Goal: Navigation & Orientation: Find specific page/section

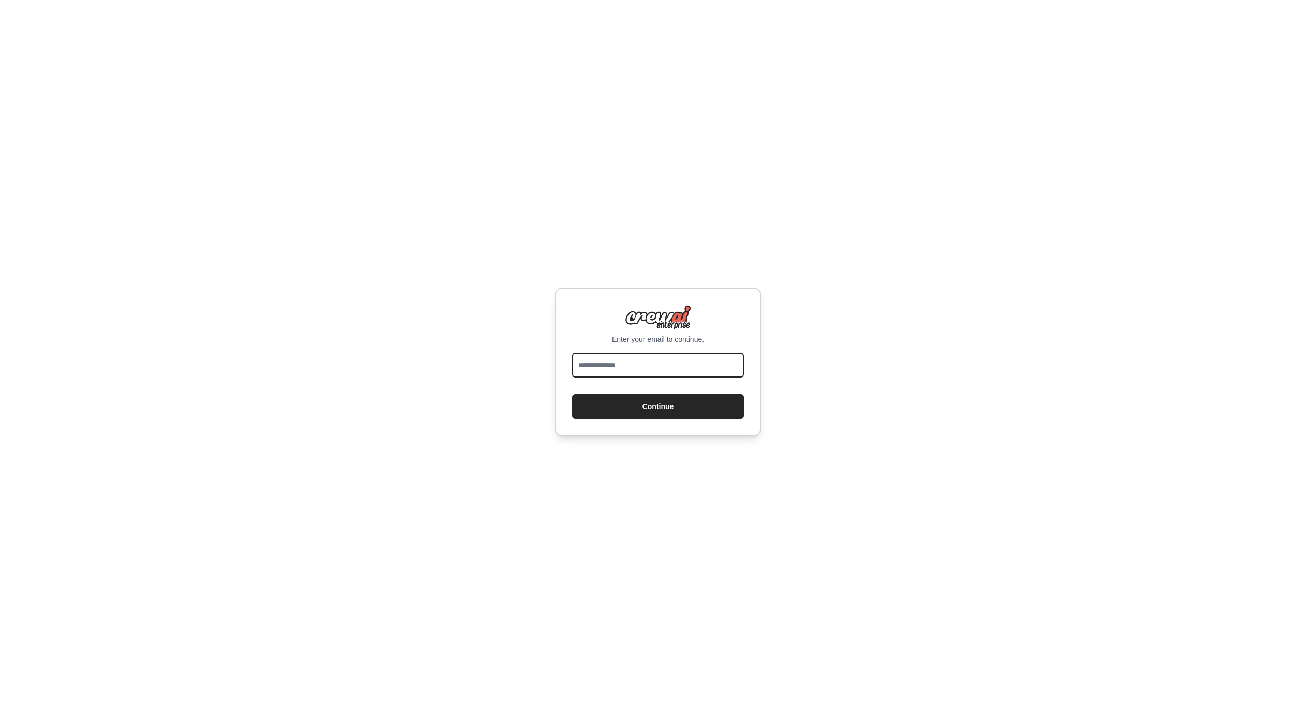
click at [600, 360] on input "email" at bounding box center [658, 365] width 172 height 25
type input "**********"
click at [657, 404] on button "Continue" at bounding box center [658, 406] width 172 height 25
click at [658, 409] on button "Continue" at bounding box center [658, 406] width 172 height 25
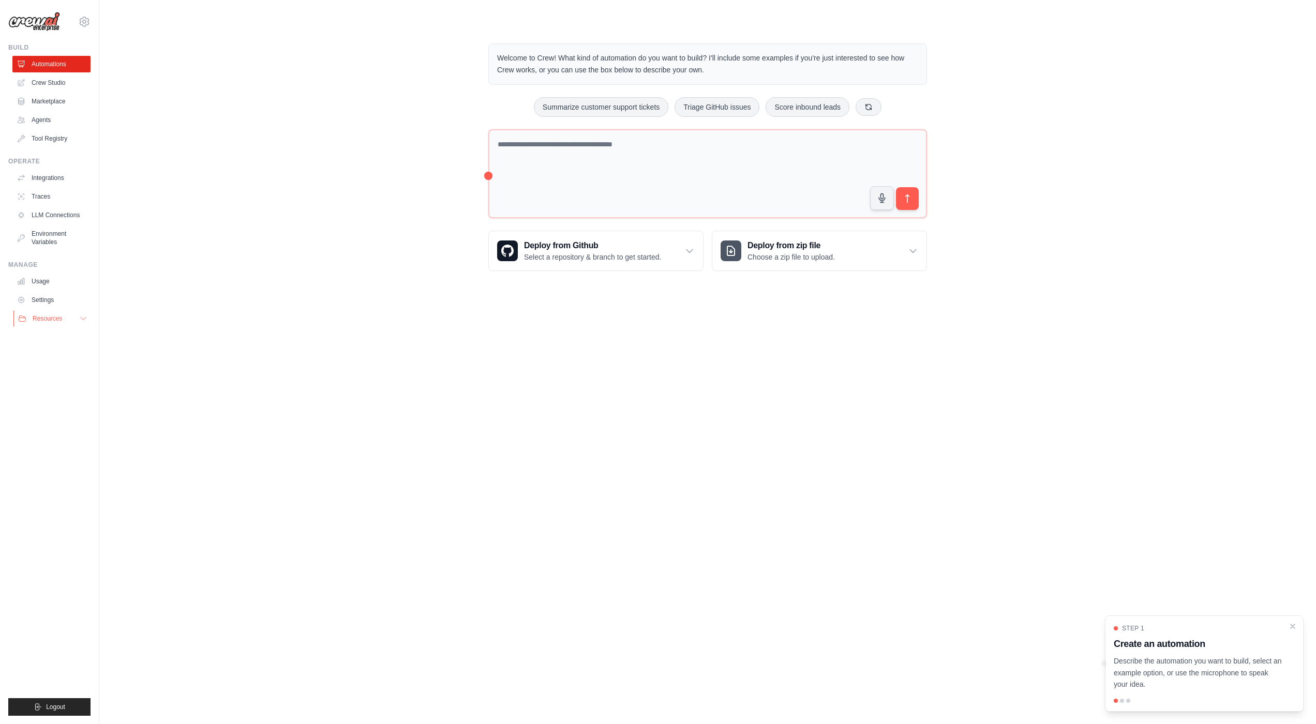
click at [73, 319] on button "Resources" at bounding box center [52, 318] width 78 height 17
click at [85, 326] on button "Resources" at bounding box center [52, 318] width 78 height 17
click at [63, 84] on link "Crew Studio" at bounding box center [52, 83] width 78 height 17
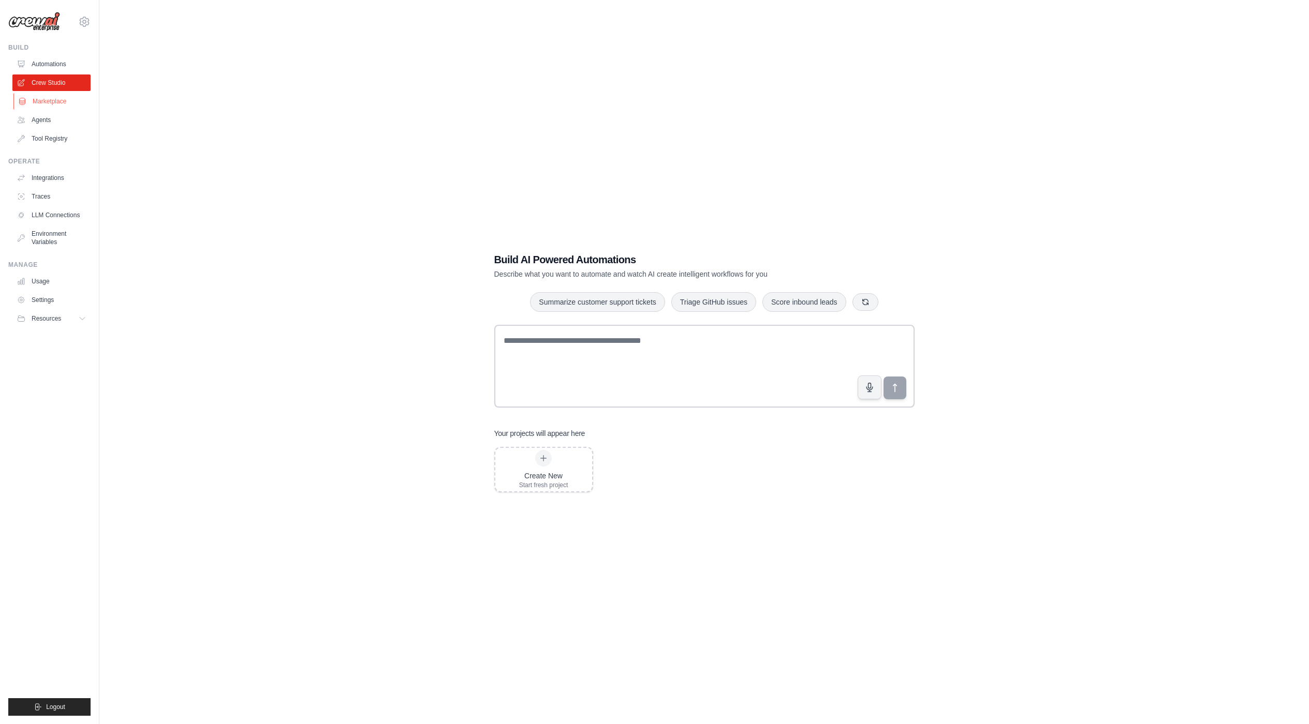
click at [70, 109] on link "Marketplace" at bounding box center [52, 101] width 78 height 17
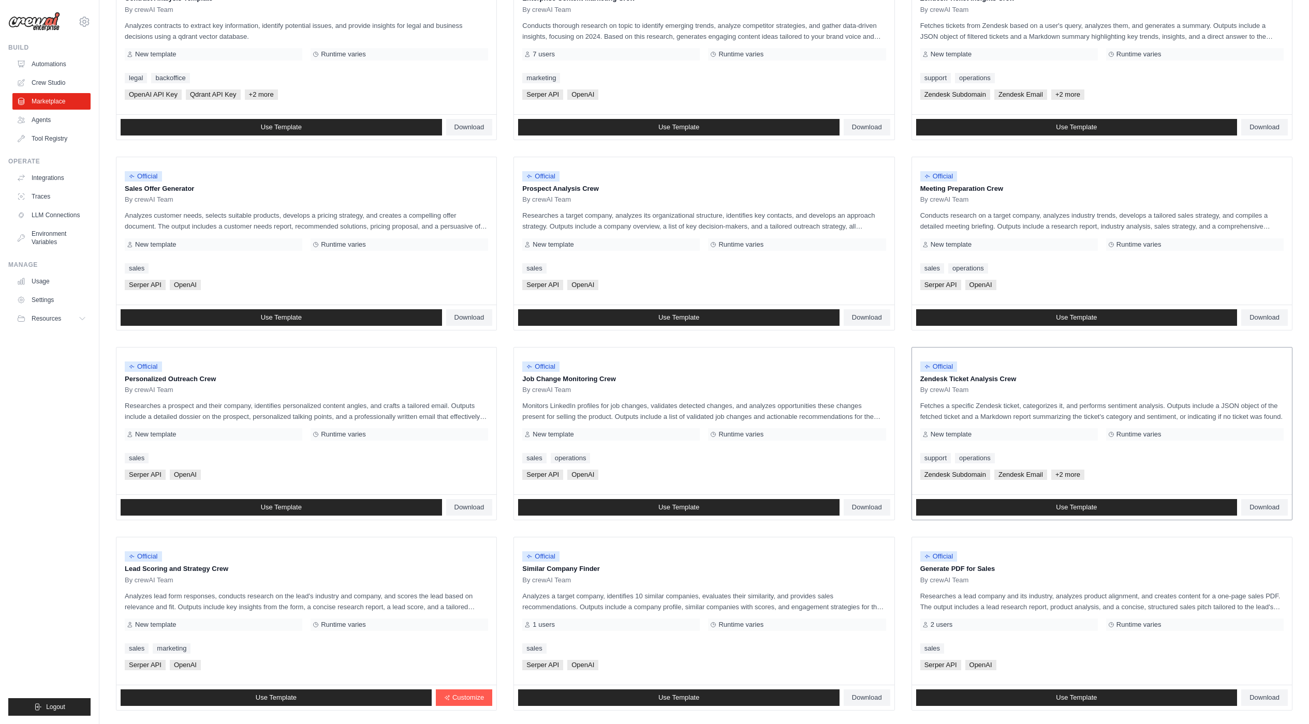
scroll to position [234, 0]
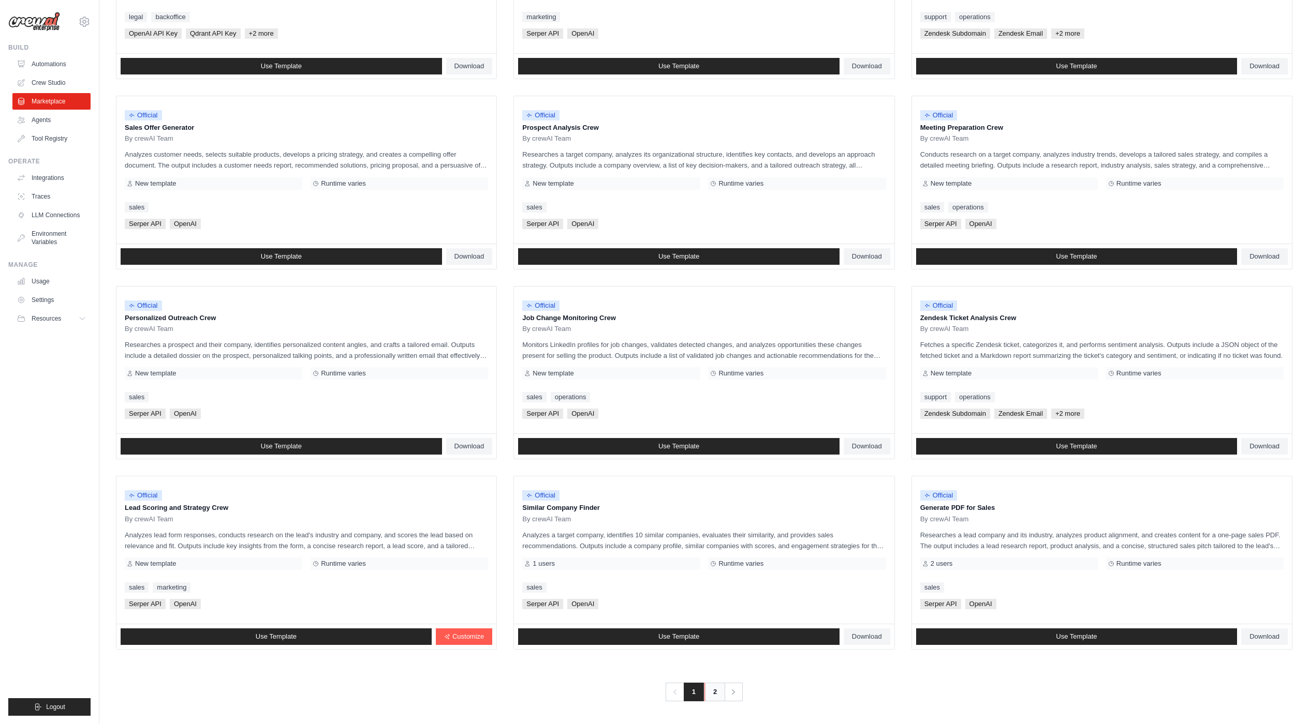
click at [712, 695] on link "2" at bounding box center [714, 692] width 21 height 19
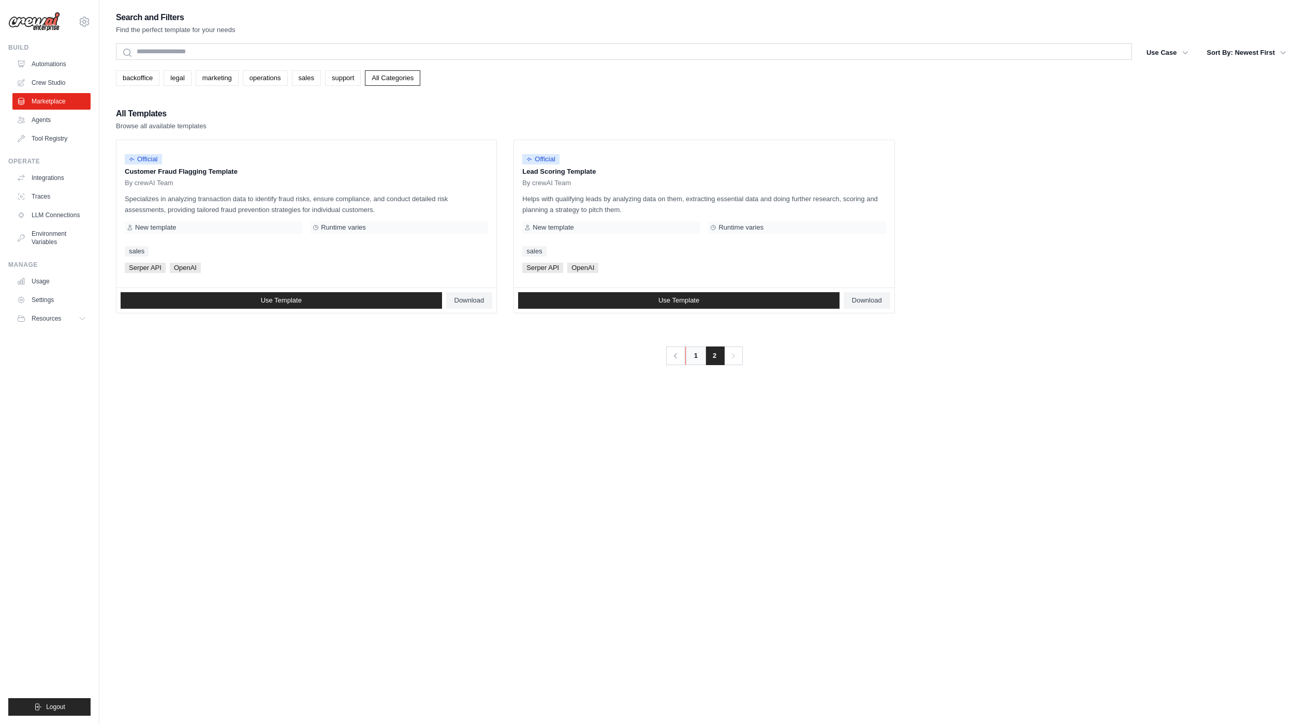
click at [684, 359] on nav "Previous 1 2 Next" at bounding box center [703, 356] width 77 height 19
click at [698, 362] on link "1" at bounding box center [695, 356] width 21 height 19
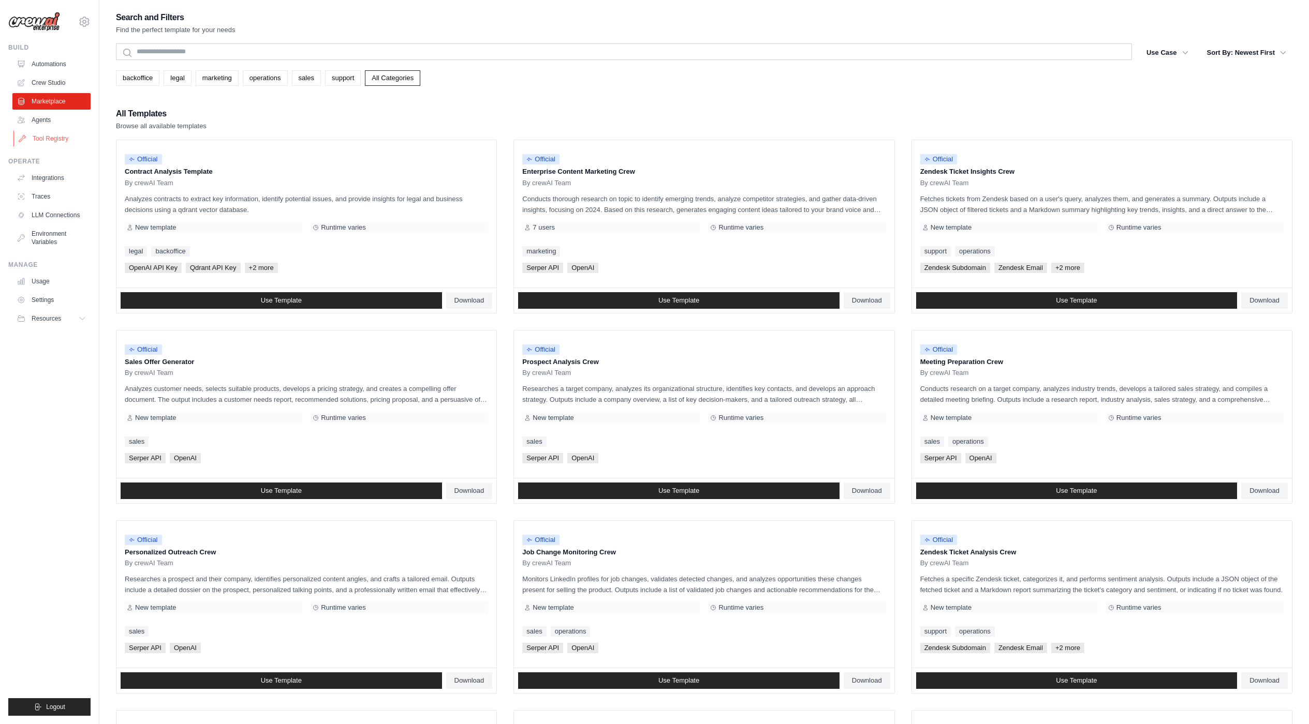
click at [34, 131] on link "Tool Registry" at bounding box center [52, 138] width 78 height 17
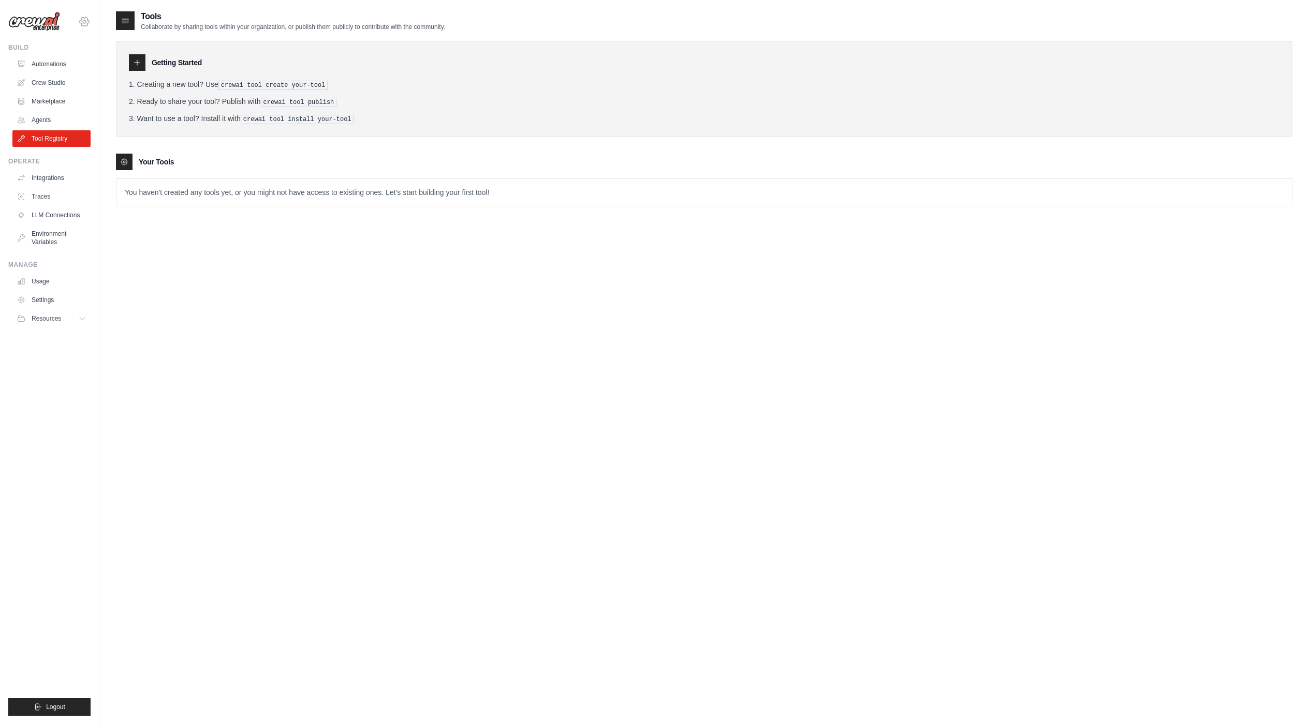
click at [81, 25] on icon at bounding box center [84, 21] width 9 height 9
click at [78, 72] on link "Settings" at bounding box center [84, 70] width 91 height 19
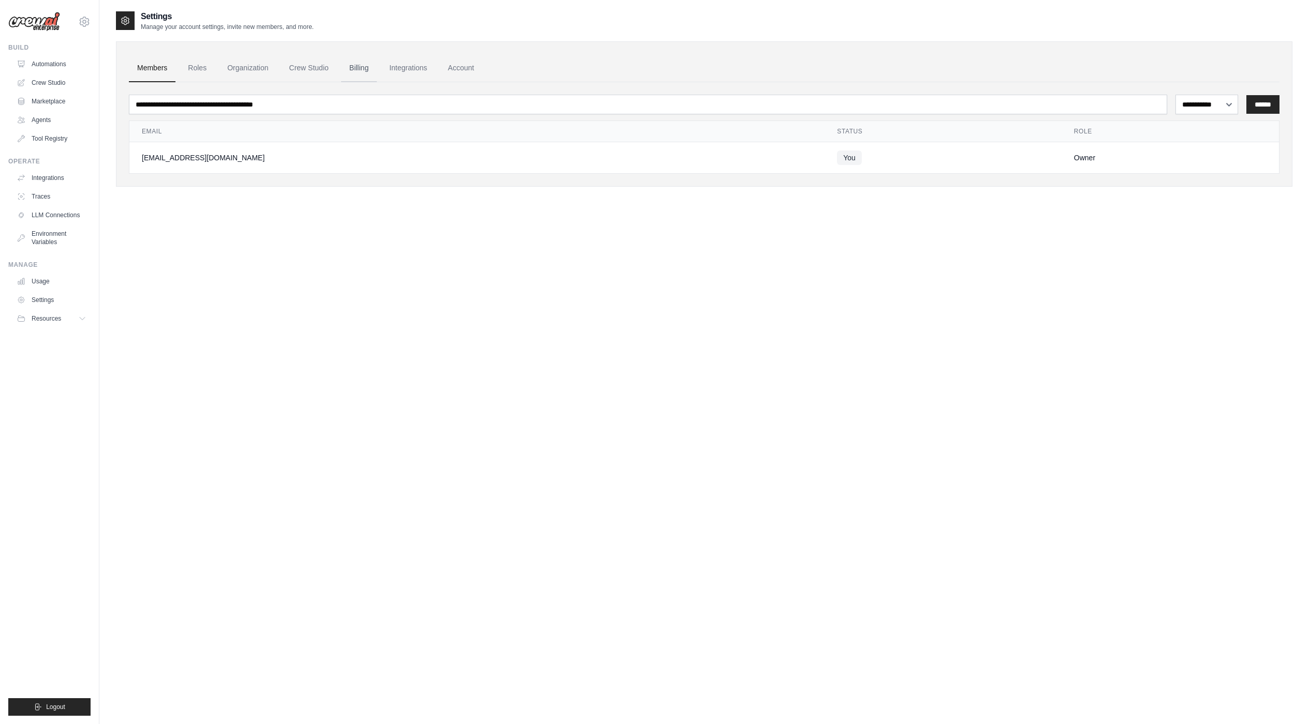
click at [351, 69] on link "Billing" at bounding box center [359, 68] width 36 height 28
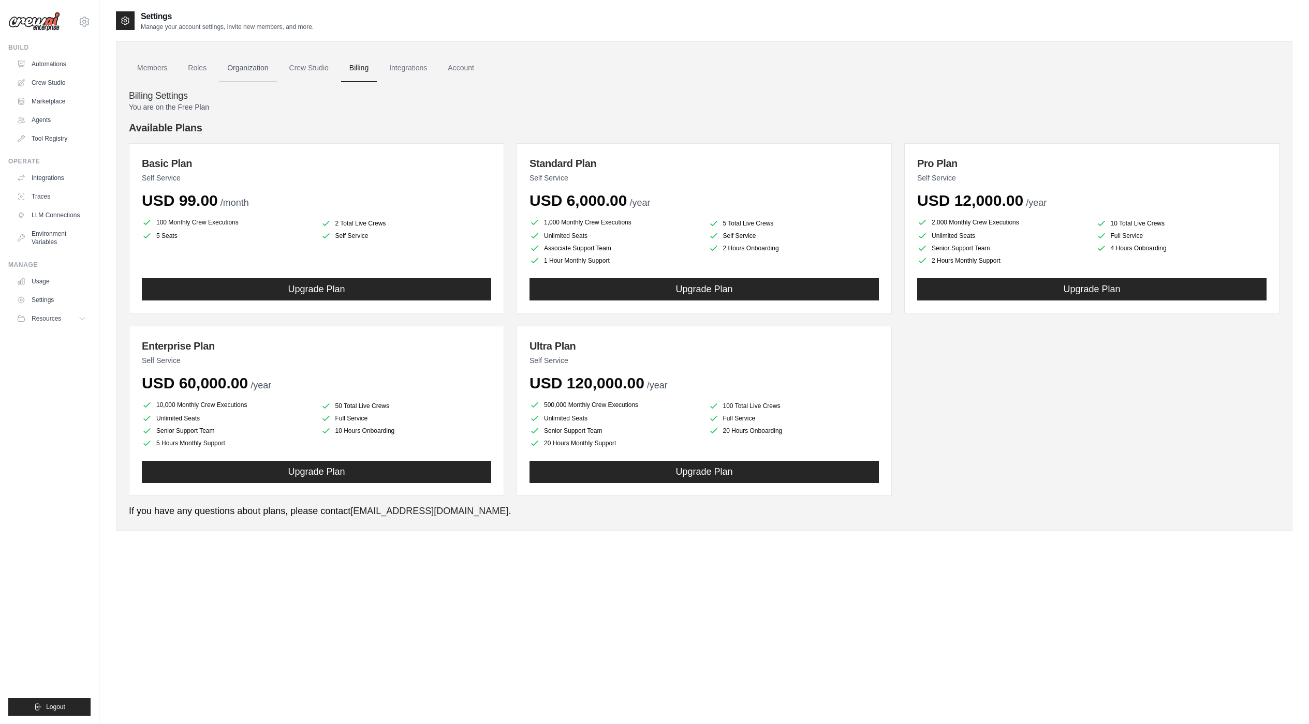
click at [272, 68] on link "Organization" at bounding box center [247, 68] width 57 height 28
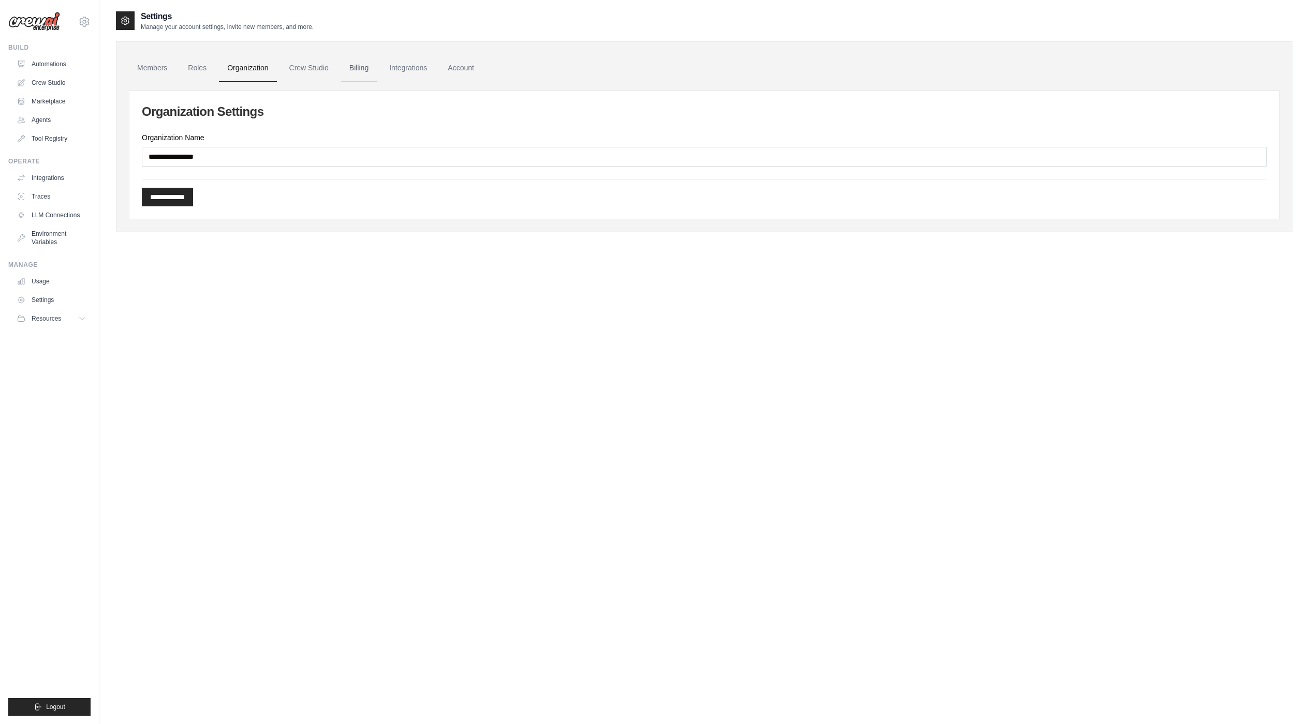
click at [370, 72] on link "Billing" at bounding box center [359, 68] width 36 height 28
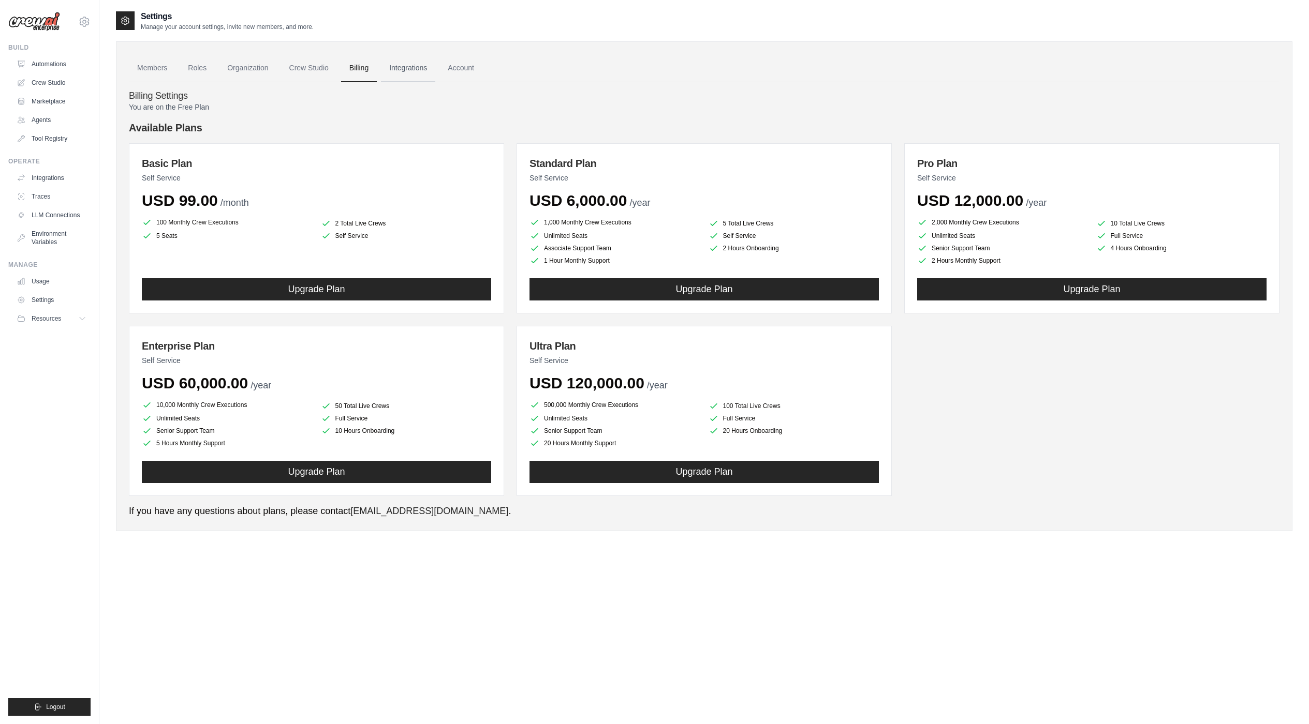
click at [414, 70] on link "Integrations" at bounding box center [408, 68] width 54 height 28
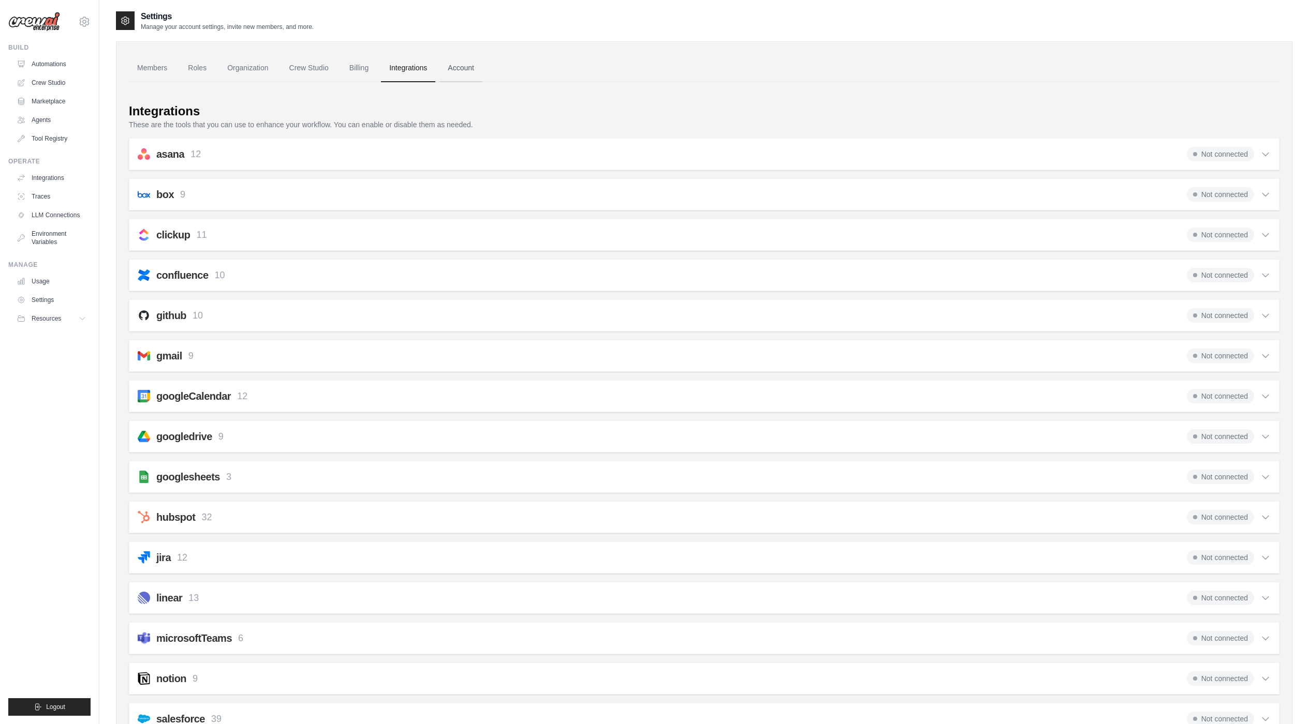
click at [478, 70] on link "Account" at bounding box center [460, 68] width 43 height 28
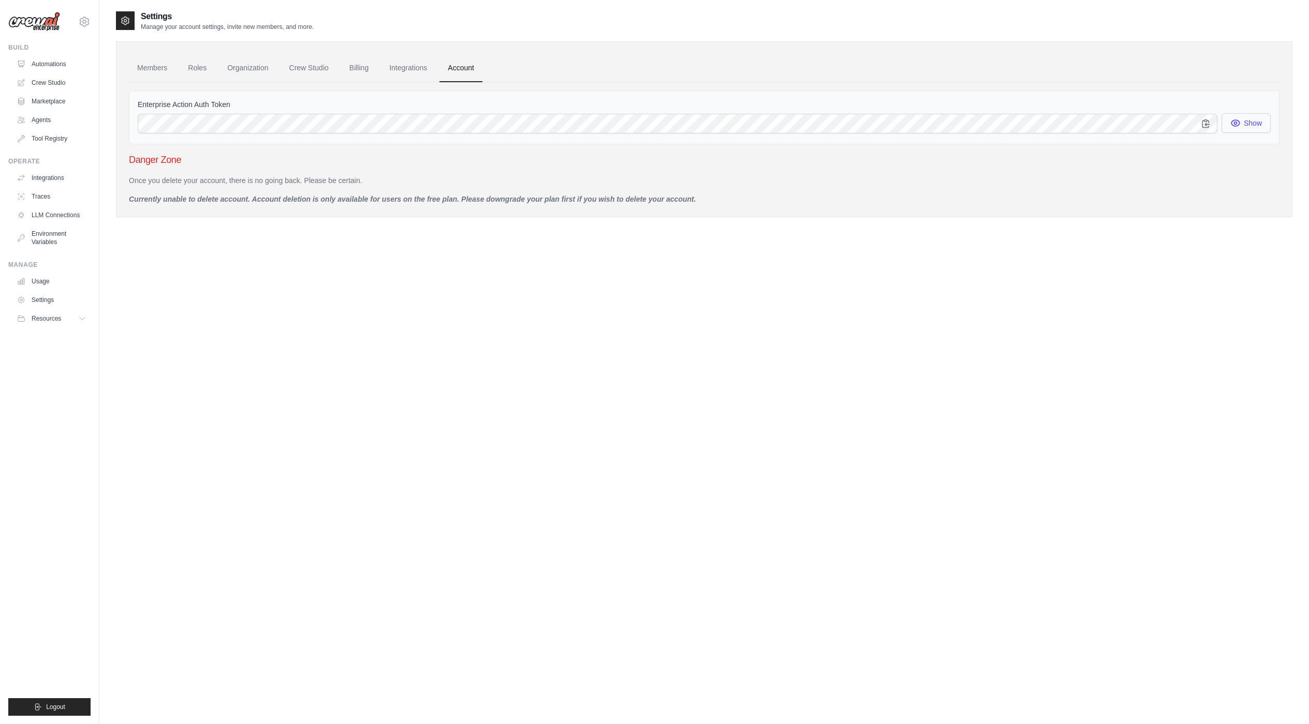
click at [1230, 127] on icon "button" at bounding box center [1235, 123] width 10 height 10
click at [129, 66] on link "Members" at bounding box center [152, 68] width 47 height 28
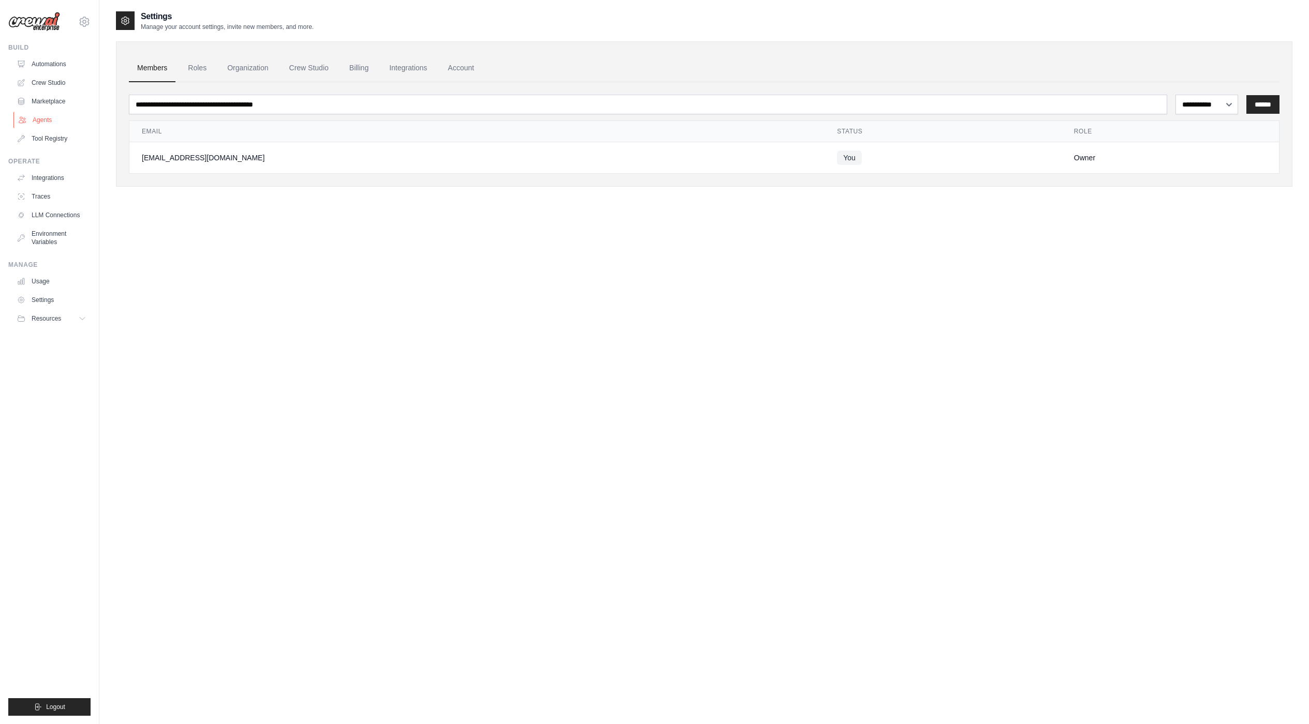
click at [56, 123] on link "Agents" at bounding box center [52, 120] width 78 height 17
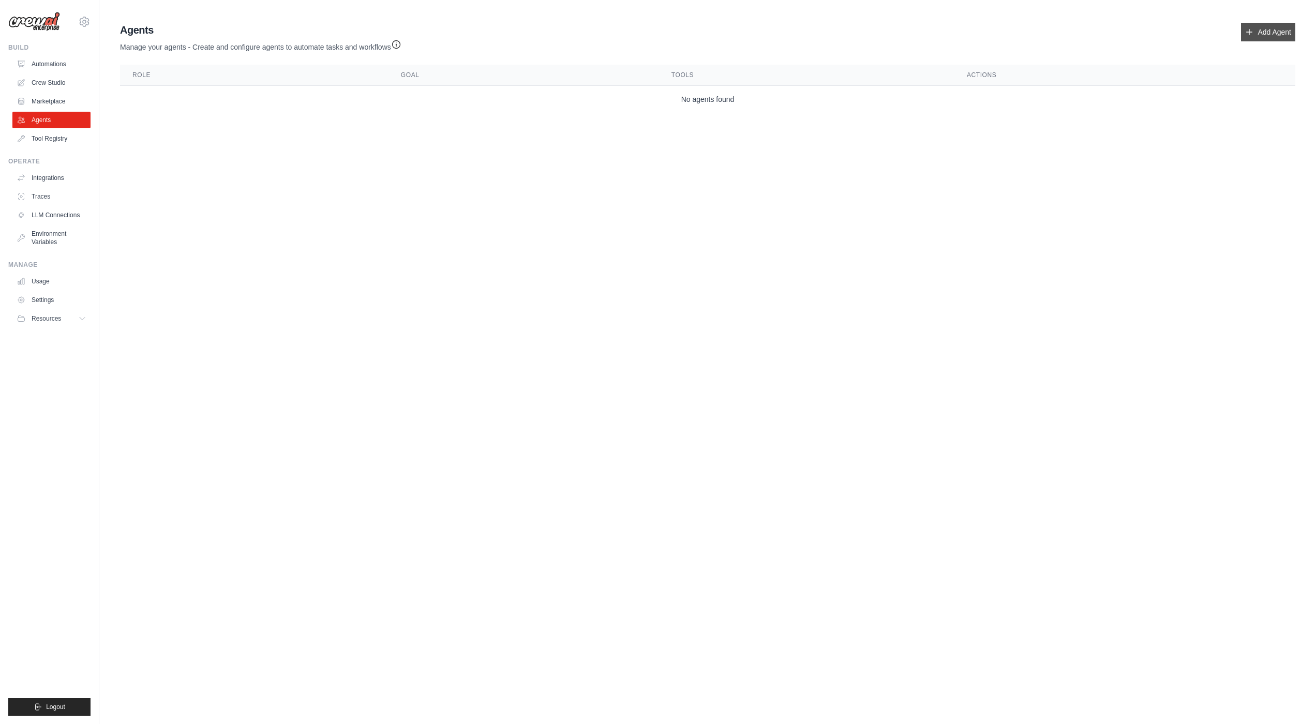
click at [1287, 33] on link "Add Agent" at bounding box center [1268, 32] width 54 height 19
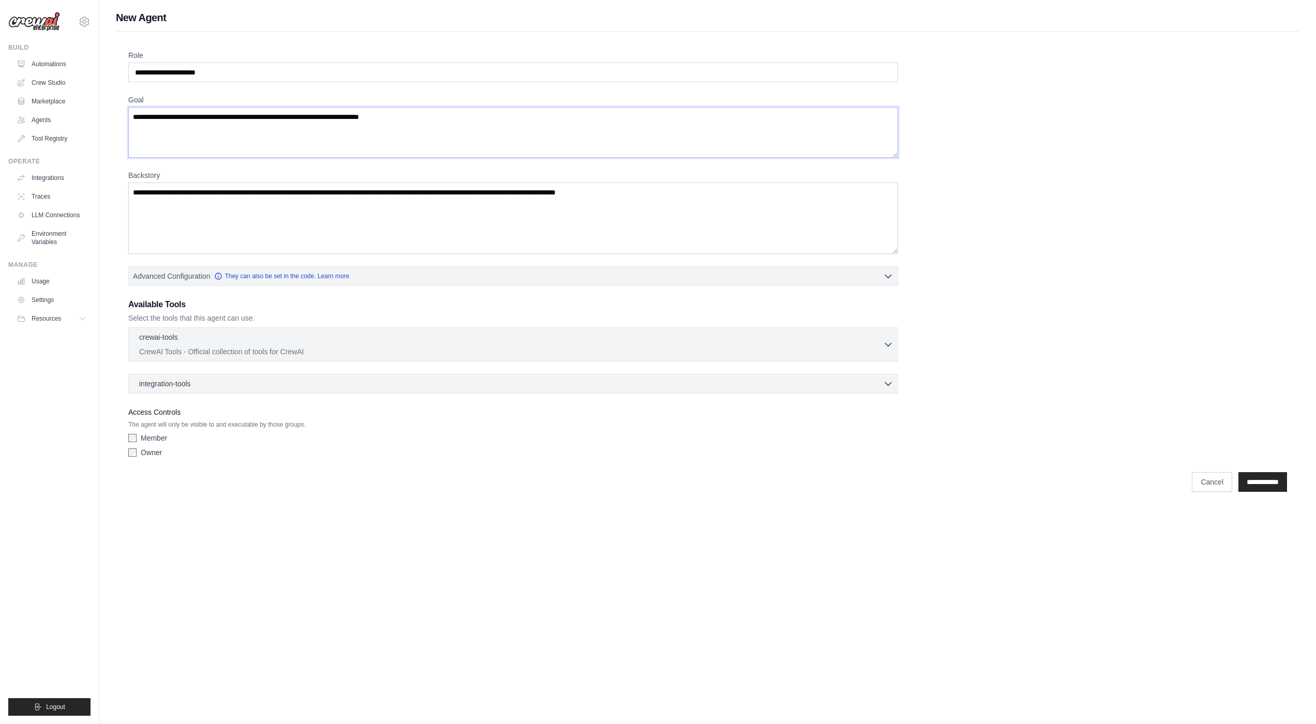
drag, startPoint x: 734, startPoint y: 198, endPoint x: 733, endPoint y: 228, distance: 30.5
click at [623, 354] on p "CrewAI Tools - Official collection of tools for CrewAI" at bounding box center [511, 351] width 744 height 10
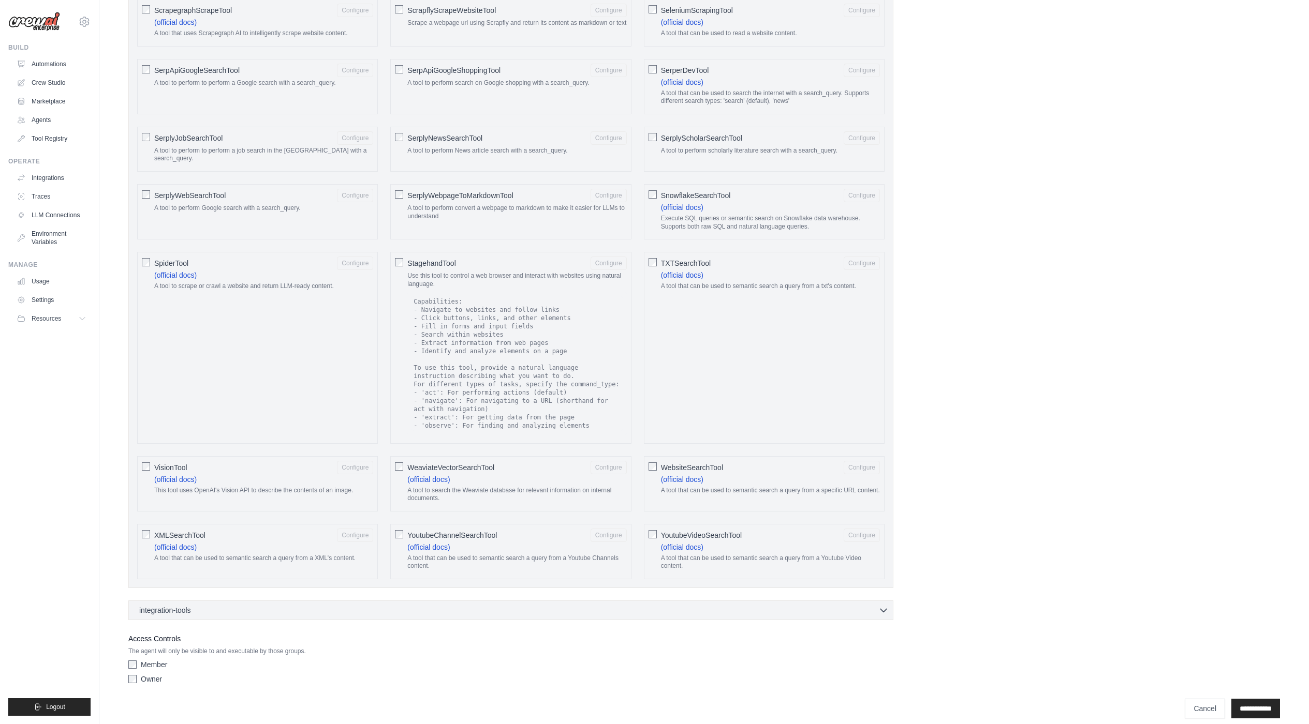
scroll to position [1333, 0]
click at [225, 609] on div "integration-tools 0 selected Notion Google Sheets Box Jira" at bounding box center [510, 608] width 765 height 20
click at [248, 602] on div "integration-tools 0 selected" at bounding box center [513, 607] width 749 height 10
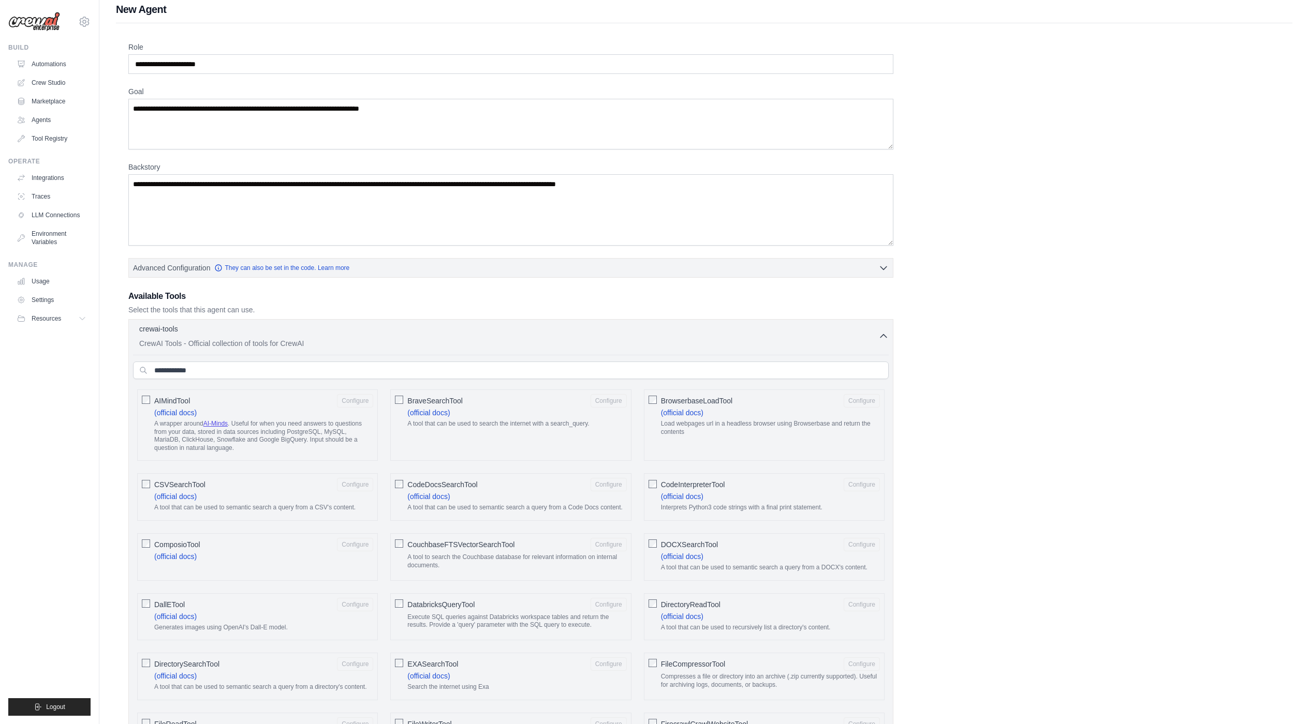
scroll to position [0, 0]
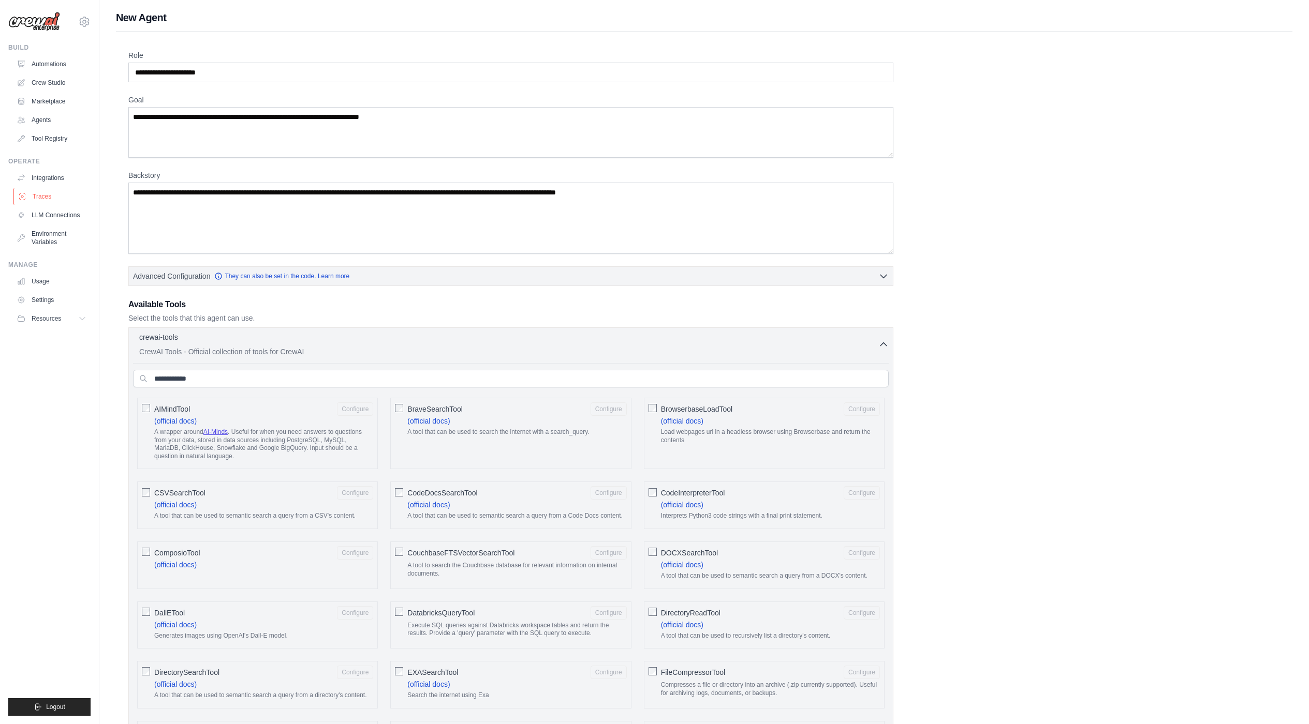
click at [53, 201] on link "Traces" at bounding box center [52, 196] width 78 height 17
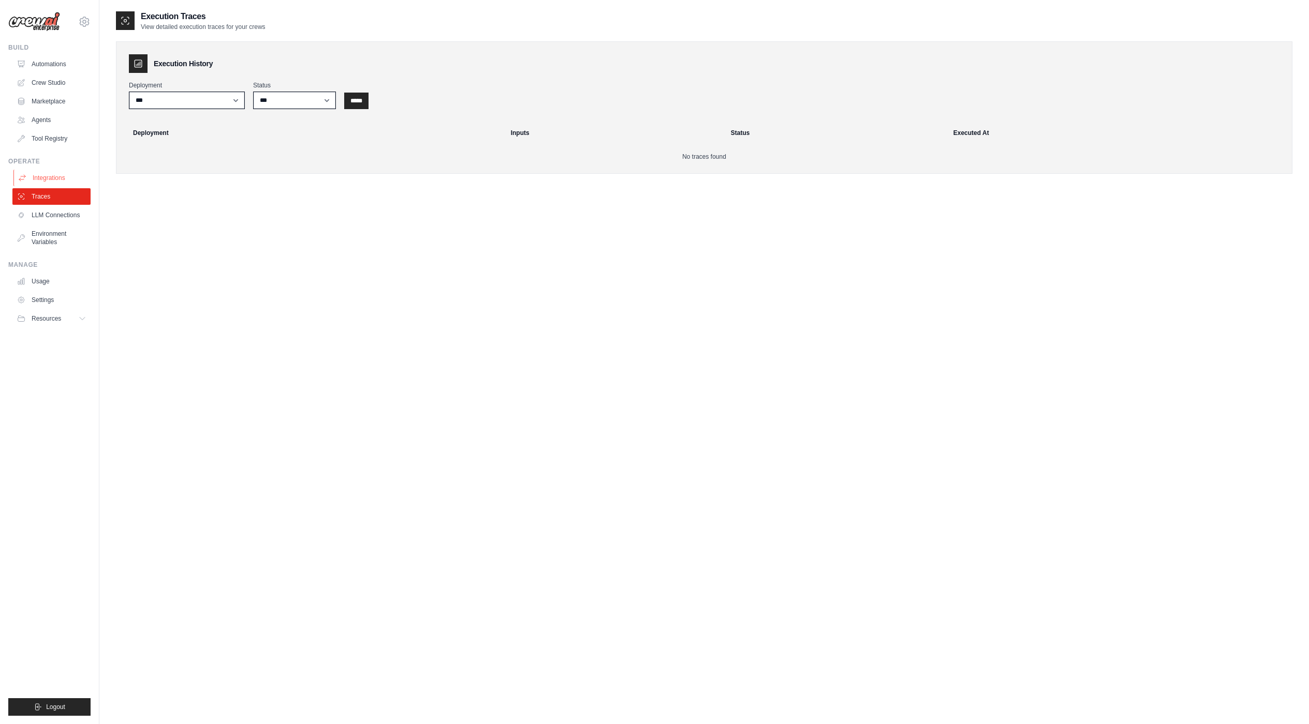
click at [58, 179] on link "Integrations" at bounding box center [52, 178] width 78 height 17
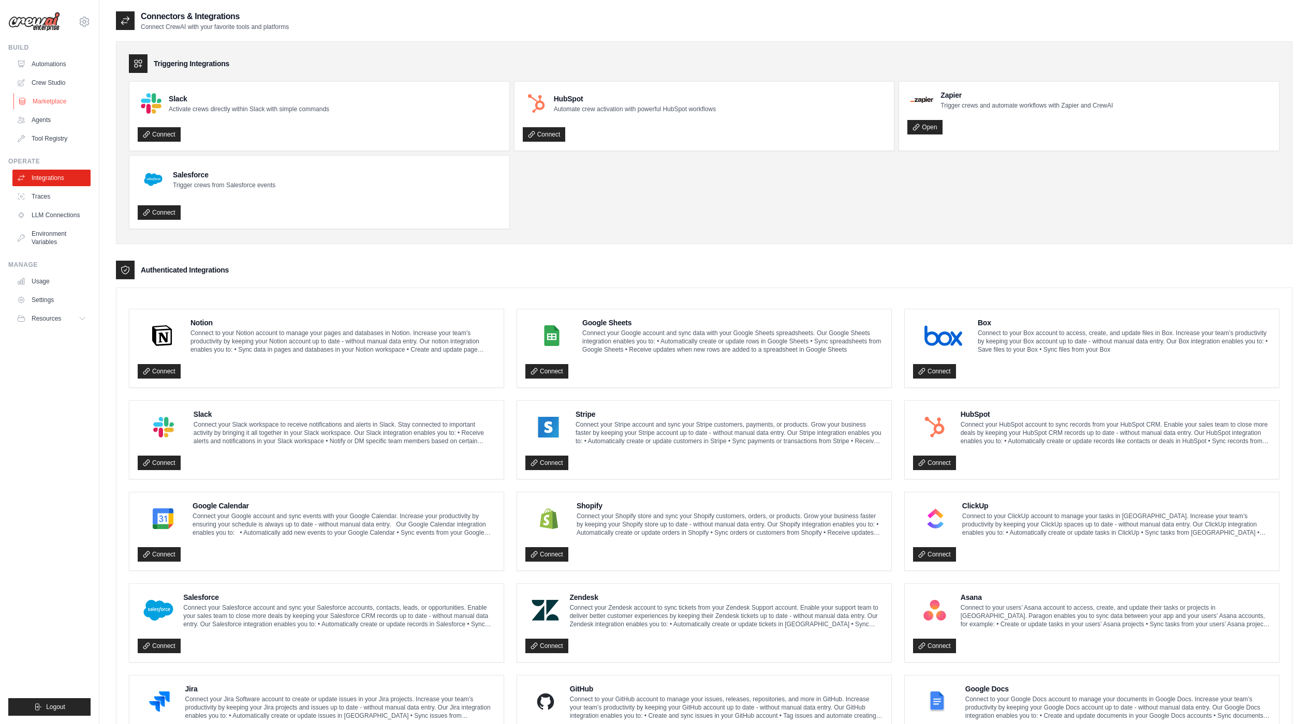
click at [27, 95] on link "Marketplace" at bounding box center [52, 101] width 78 height 17
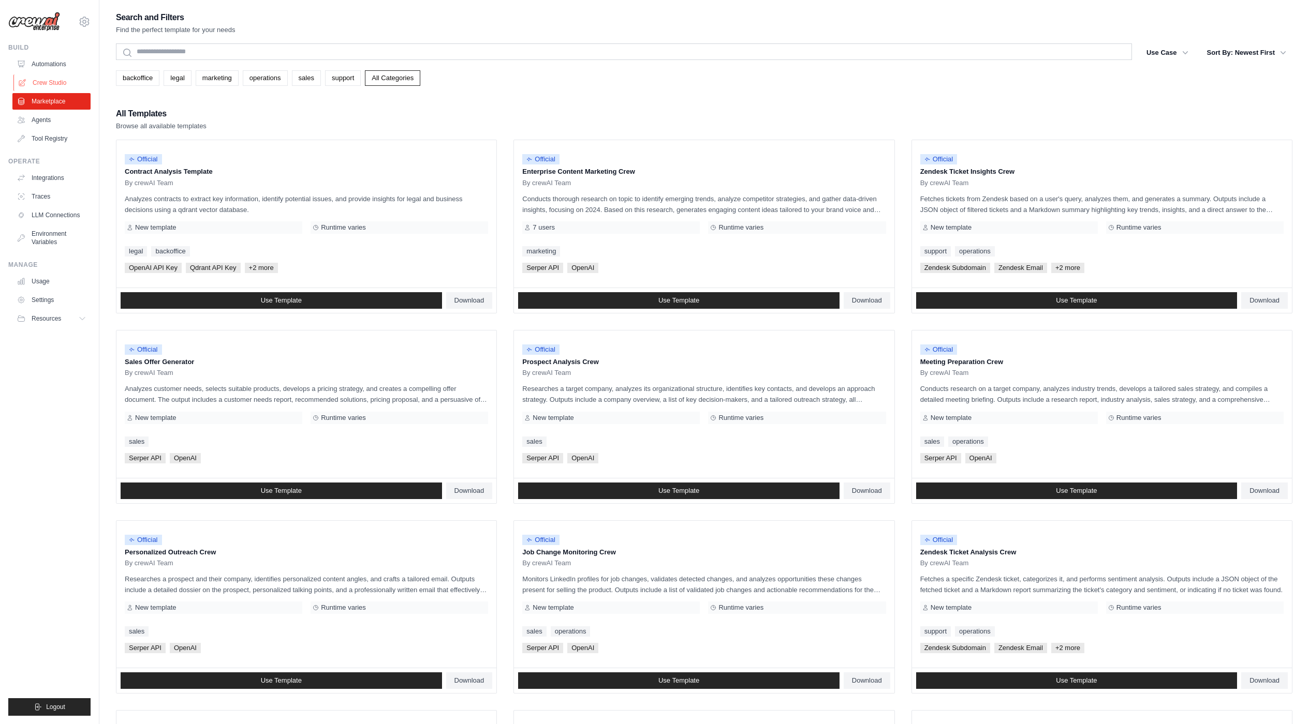
click at [54, 81] on link "Crew Studio" at bounding box center [52, 83] width 78 height 17
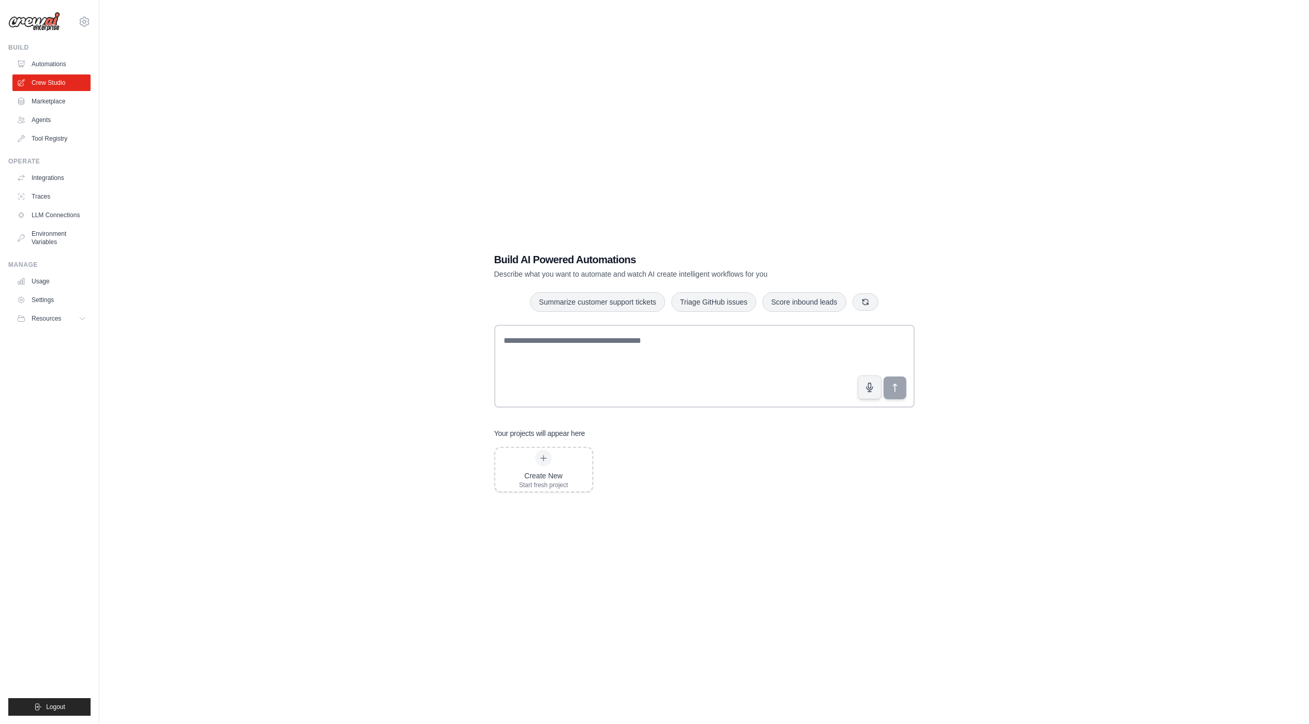
click at [56, 66] on link "Automations" at bounding box center [51, 64] width 78 height 17
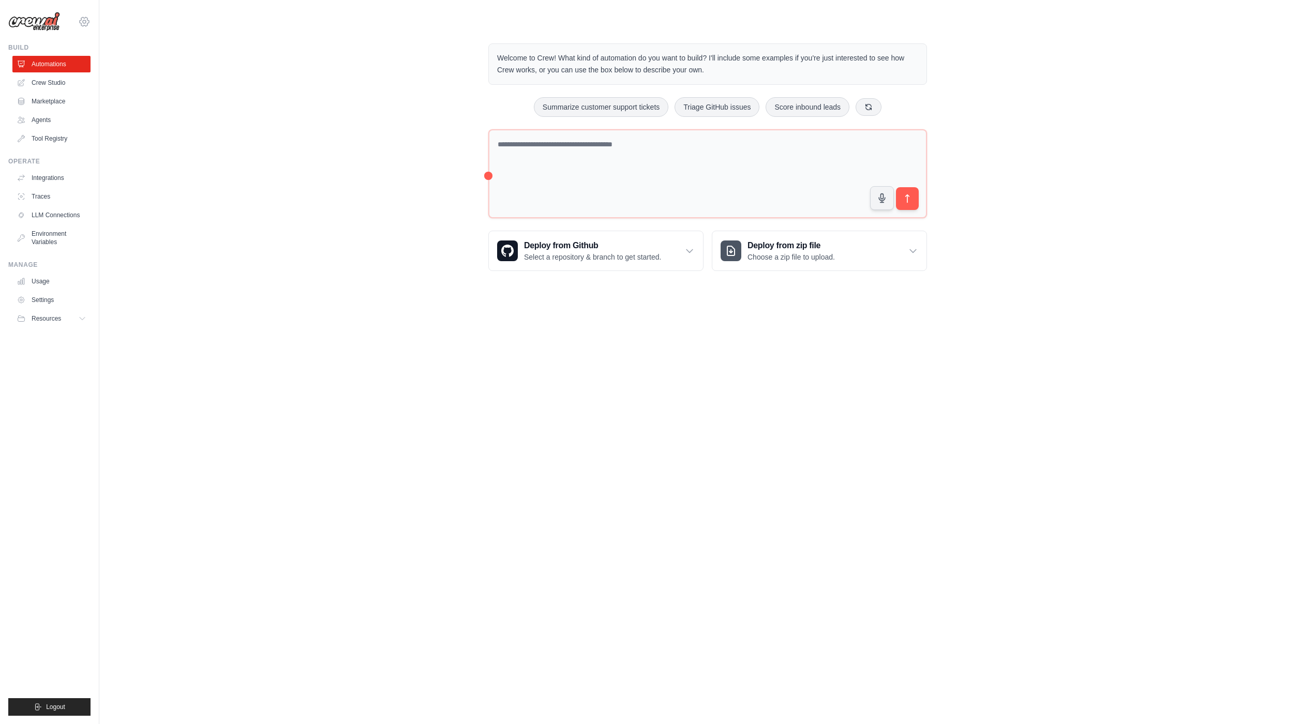
click at [81, 23] on icon at bounding box center [84, 21] width 9 height 9
click at [200, 88] on div "Welcome to Crew! What kind of automation do you want to build? I'll include som…" at bounding box center [708, 157] width 1184 height 261
click at [80, 29] on div "mustafifurkan@gmail.com Settings" at bounding box center [49, 16] width 82 height 33
click at [85, 27] on icon at bounding box center [84, 22] width 12 height 12
click at [64, 211] on link "LLM Connections" at bounding box center [52, 215] width 78 height 17
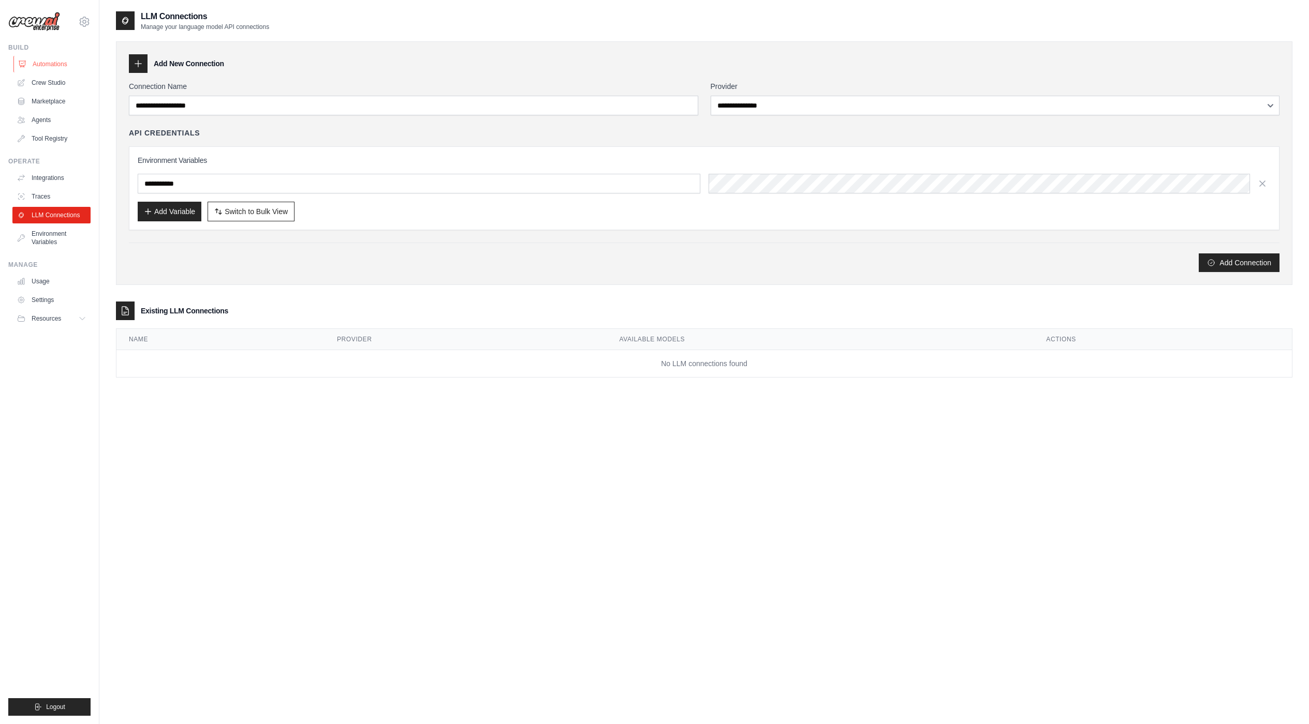
click at [47, 57] on link "Automations" at bounding box center [52, 64] width 78 height 17
